Goal: Use online tool/utility: Utilize a website feature to perform a specific function

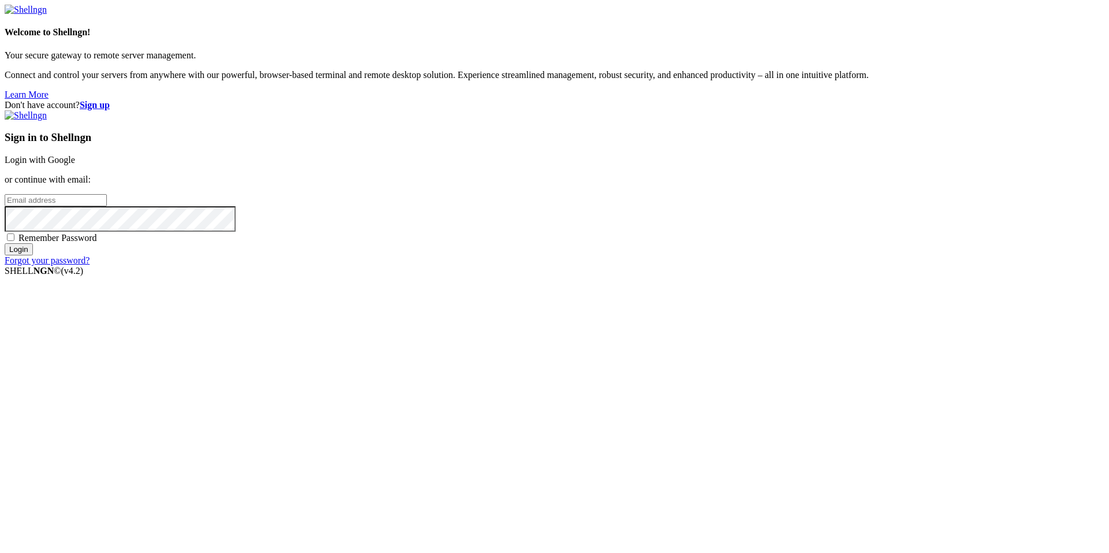
type input "[EMAIL_ADDRESS][DOMAIN_NAME]"
click at [75, 165] on link "Login with Google" at bounding box center [40, 160] width 70 height 10
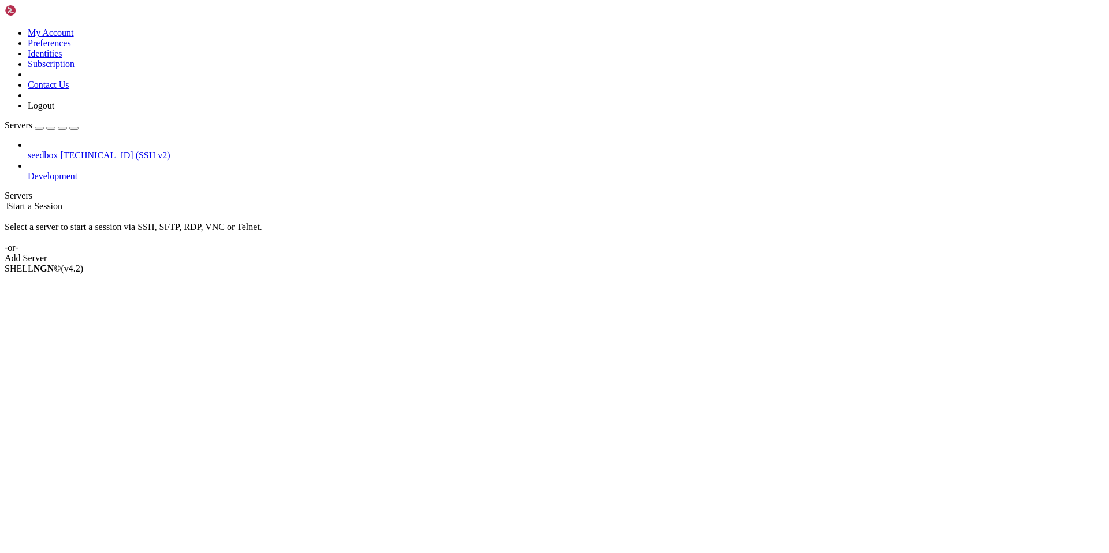
click at [60, 150] on span "[TECHNICAL_ID] (SSH v2)" at bounding box center [115, 155] width 110 height 10
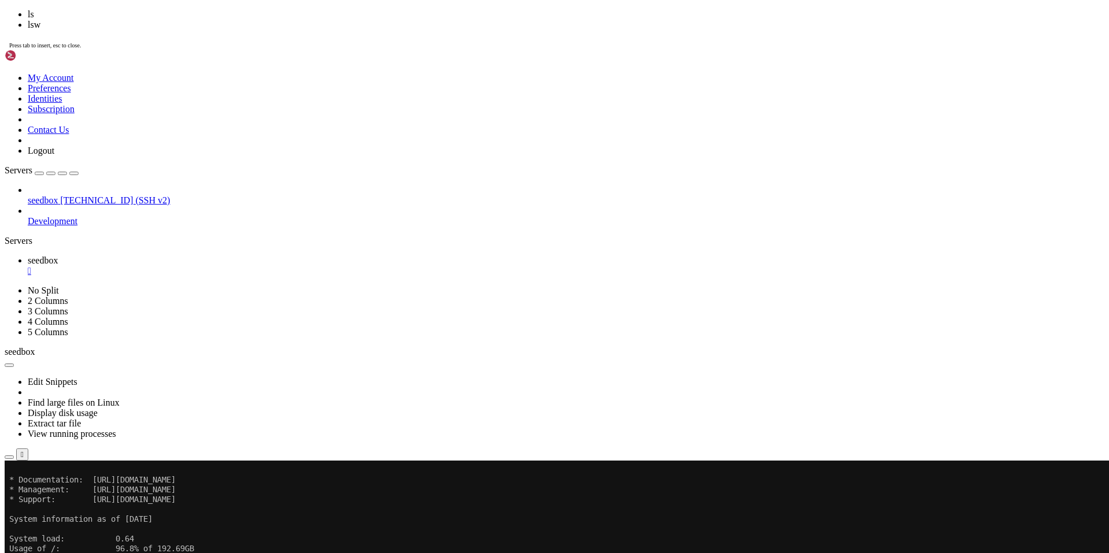
scroll to position [88, 0]
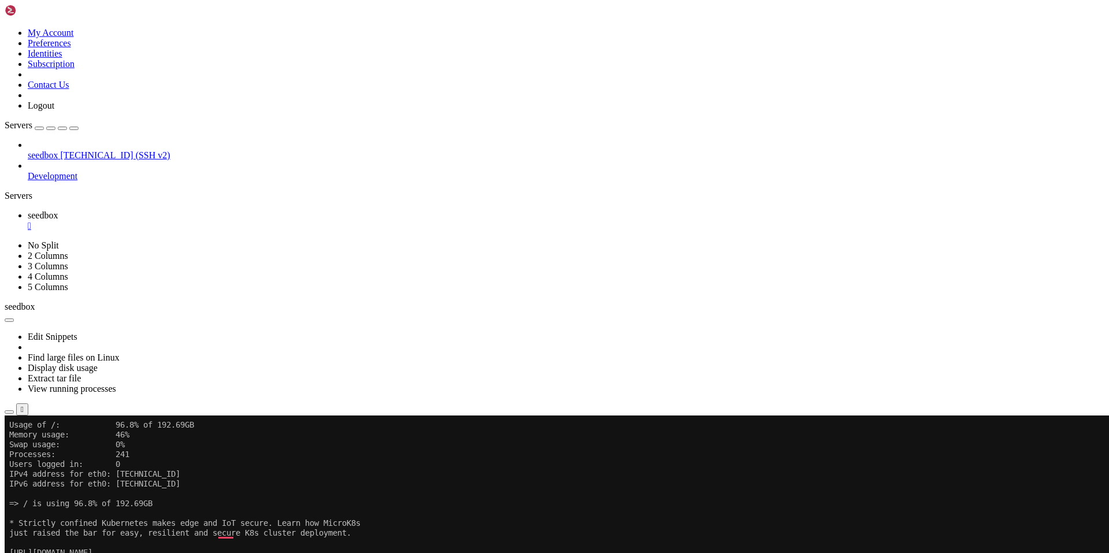
drag, startPoint x: 9, startPoint y: 847, endPoint x: 291, endPoint y: 846, distance: 282.0
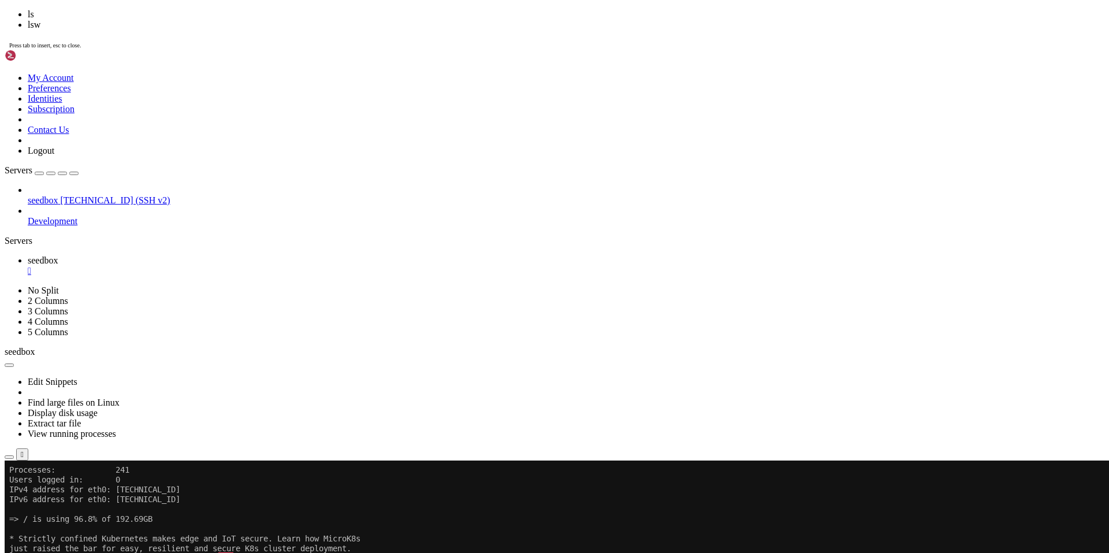
scroll to position [187, 0]
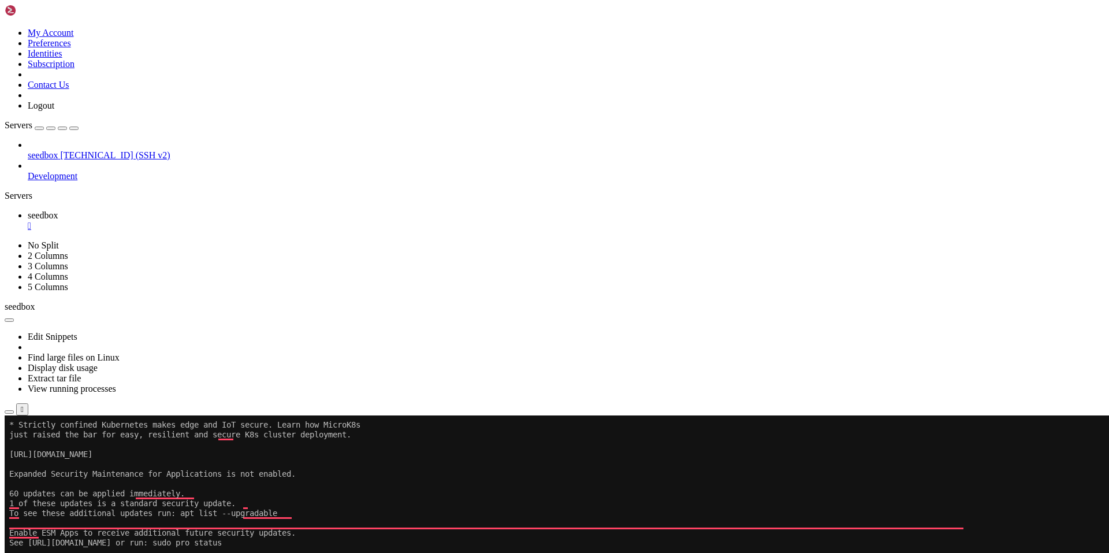
drag, startPoint x: 425, startPoint y: 865, endPoint x: 858, endPoint y: 865, distance: 433.4
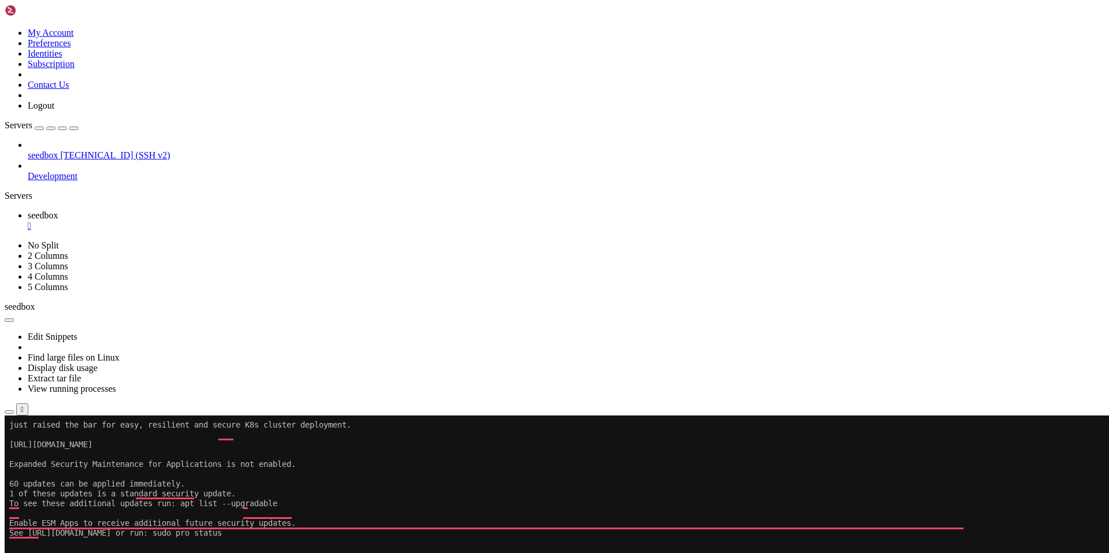
scroll to position [196, 0]
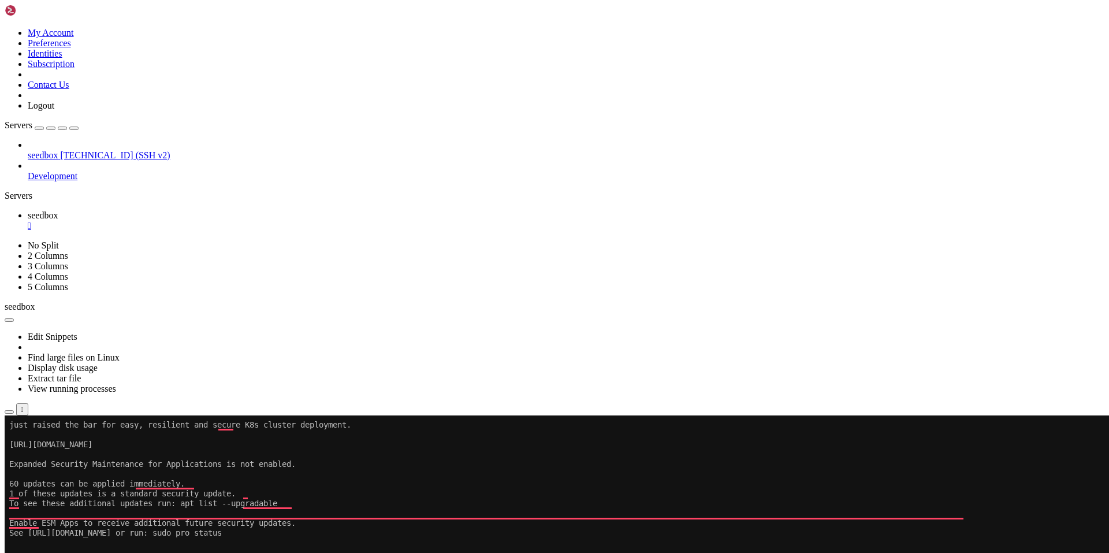
drag, startPoint x: 521, startPoint y: 862, endPoint x: 854, endPoint y: 848, distance: 333.2
drag, startPoint x: 821, startPoint y: 859, endPoint x: 811, endPoint y: 860, distance: 9.8
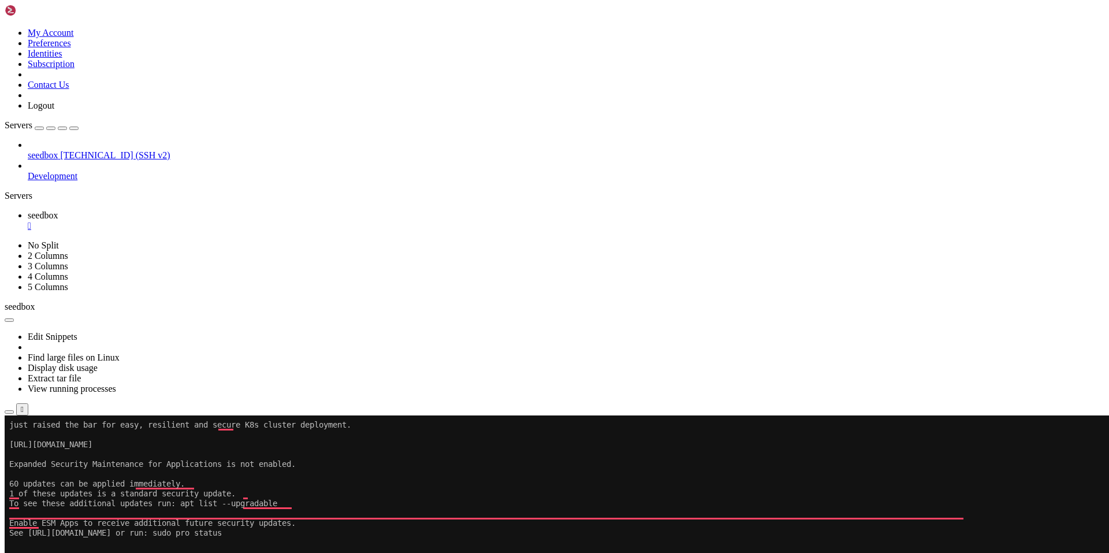
drag, startPoint x: 428, startPoint y: 857, endPoint x: 857, endPoint y: 855, distance: 429.4
click at [9, 415] on div at bounding box center [7, 415] width 5 height 0
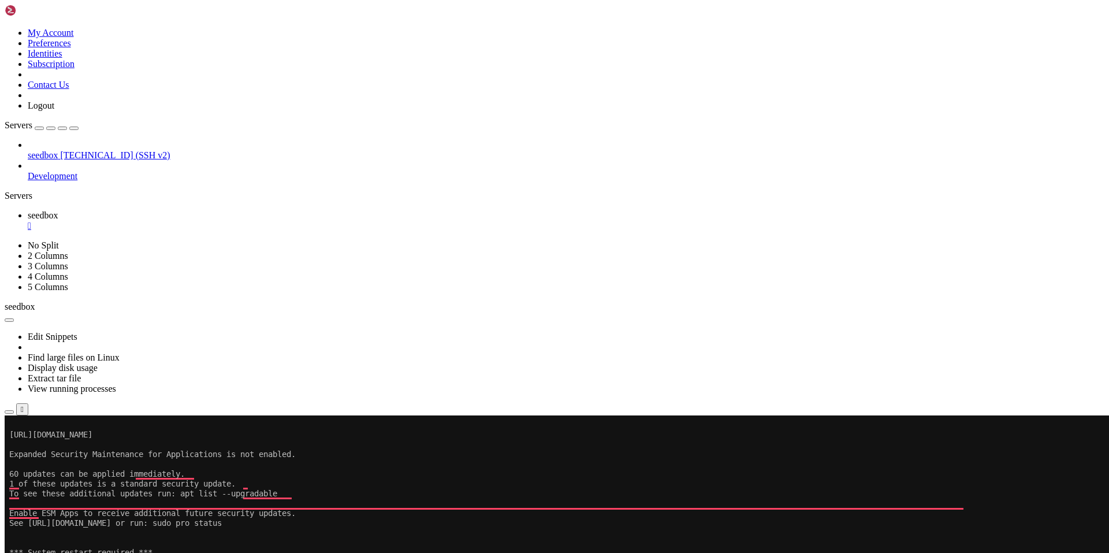
drag, startPoint x: 9, startPoint y: 810, endPoint x: 262, endPoint y: 810, distance: 252.5
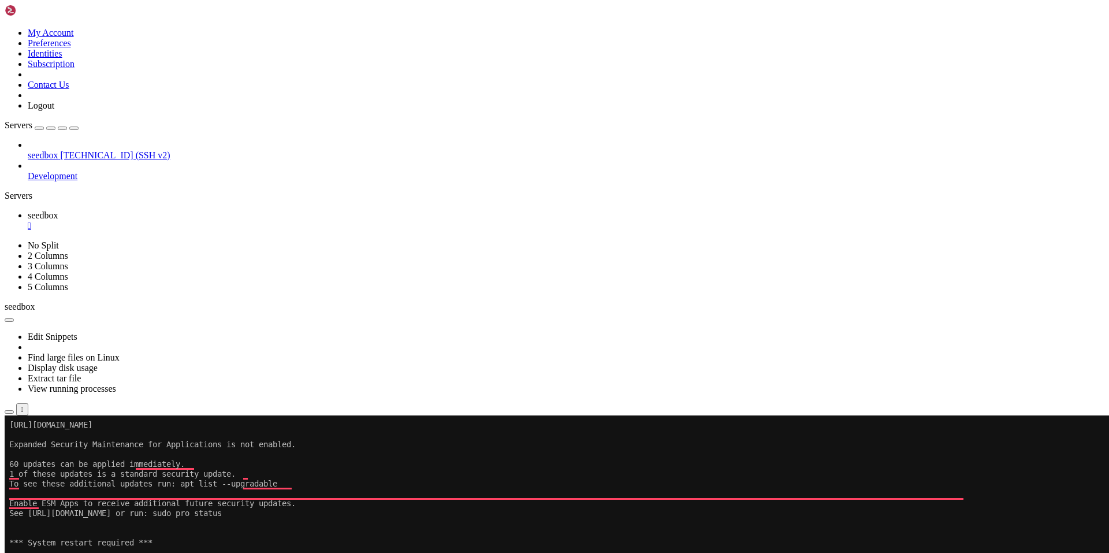
drag, startPoint x: 17, startPoint y: 837, endPoint x: 179, endPoint y: 833, distance: 162.4
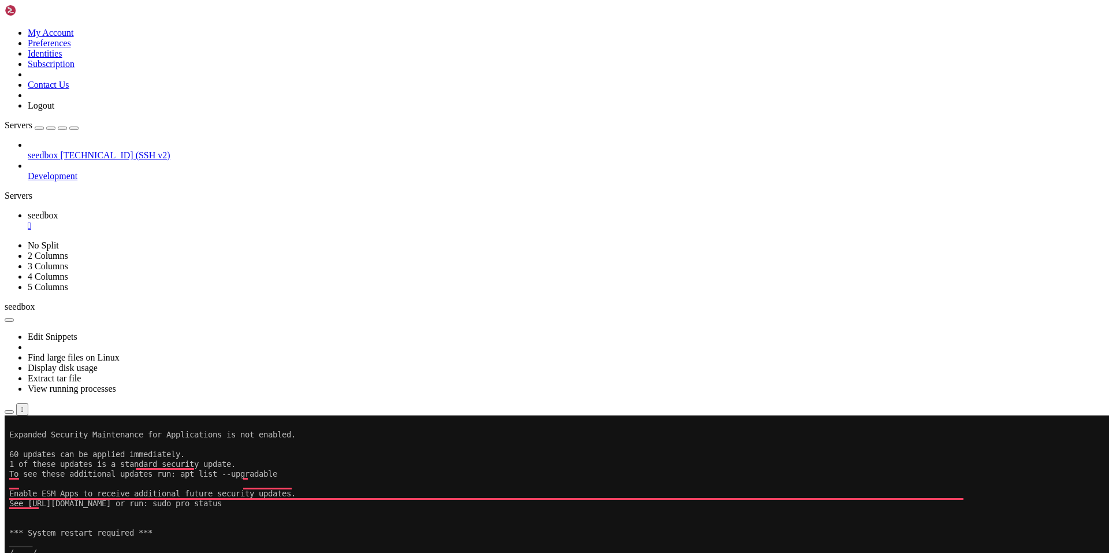
scroll to position [226, 0]
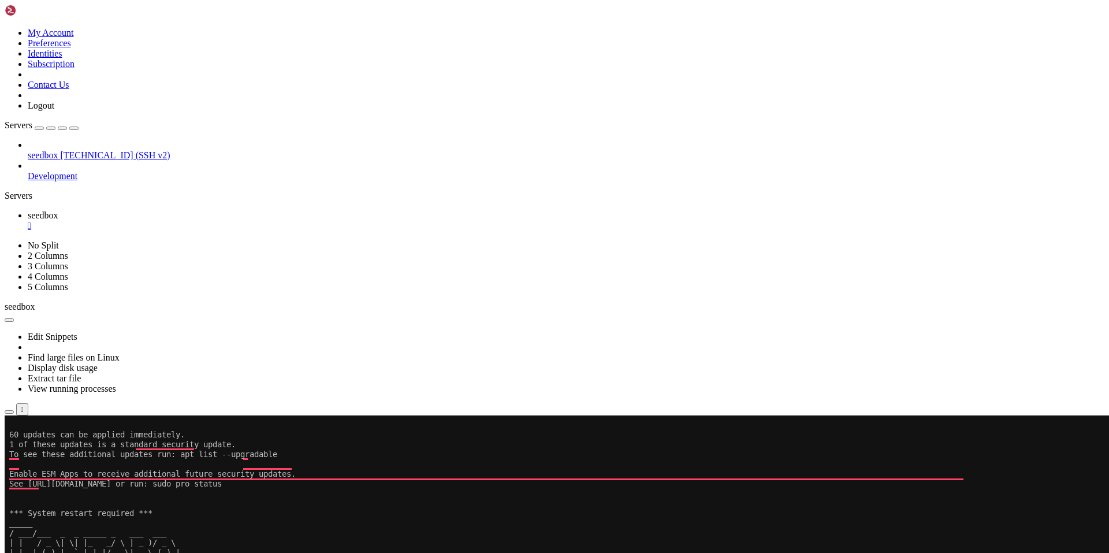
scroll to position [246, 0]
